Goal: Task Accomplishment & Management: Use online tool/utility

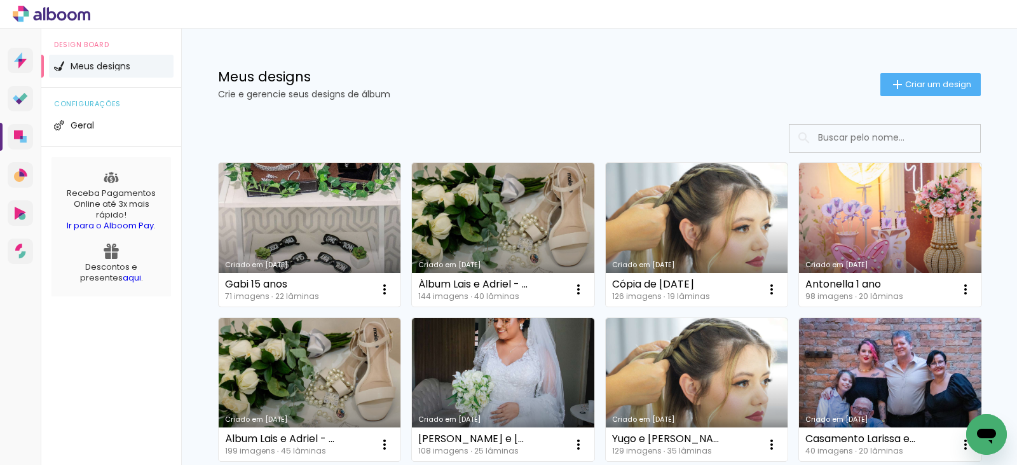
click at [253, 220] on link "Criado em 13/08/25" at bounding box center [310, 235] width 182 height 144
